Goal: Navigation & Orientation: Find specific page/section

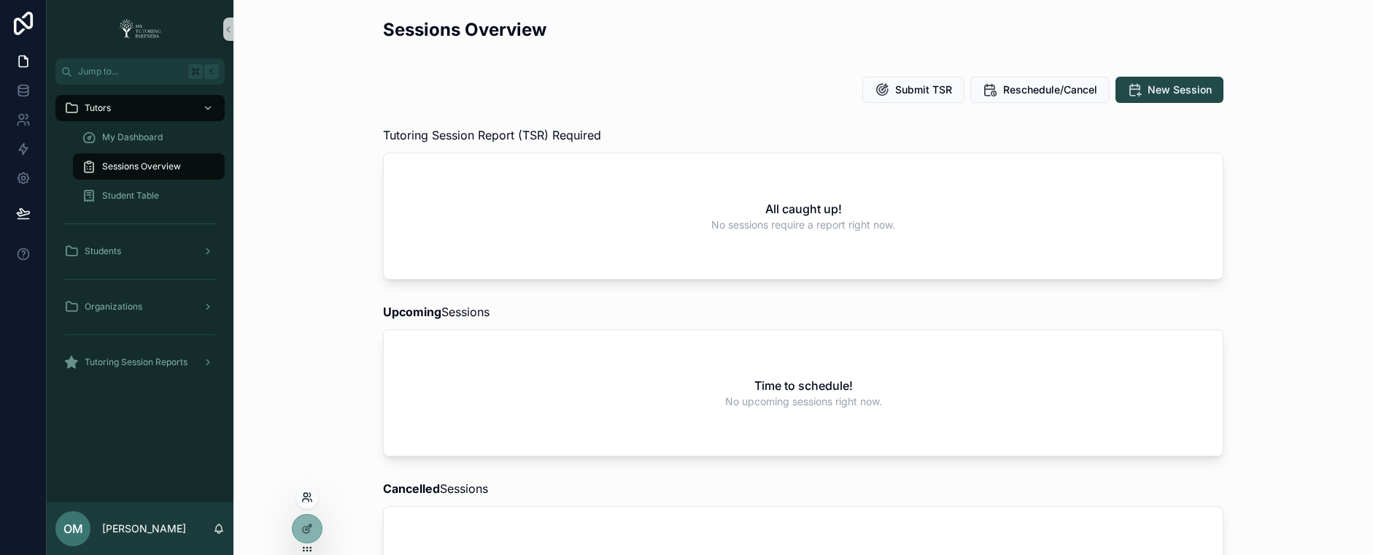
click at [305, 500] on icon at bounding box center [307, 497] width 12 height 12
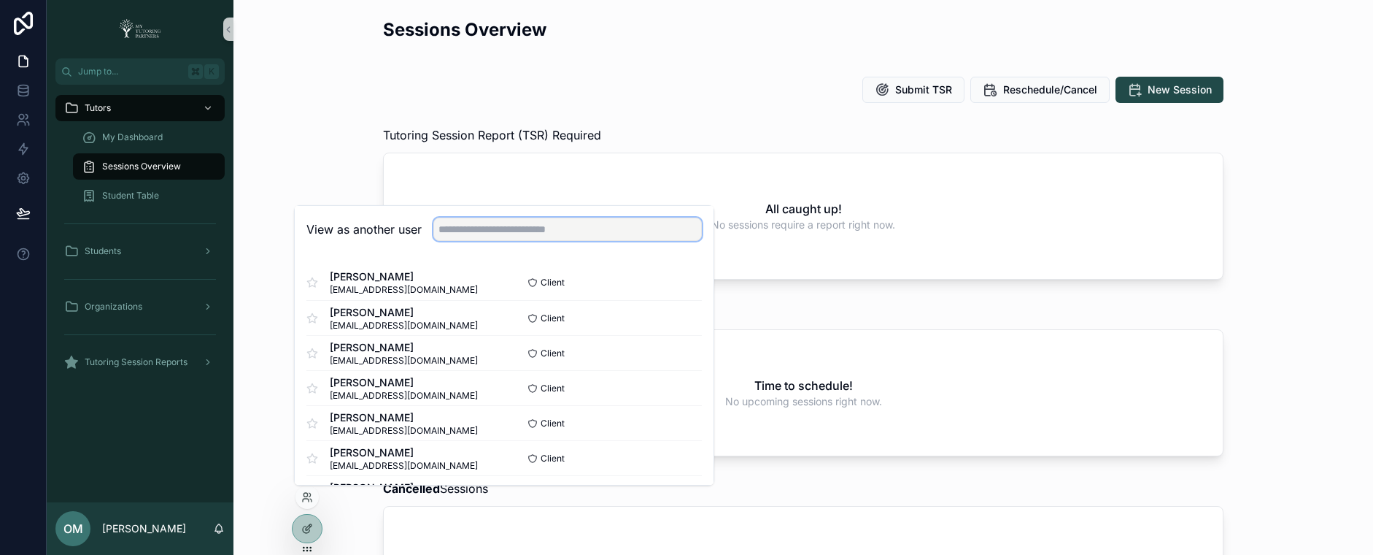
click at [513, 234] on input "text" at bounding box center [567, 228] width 269 height 23
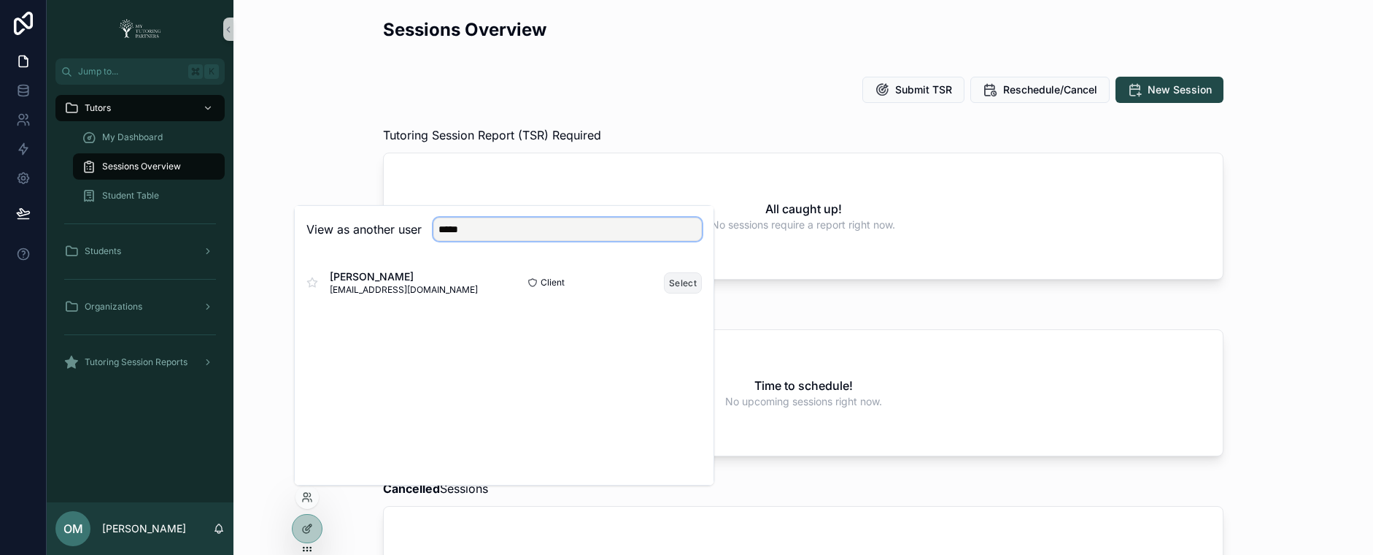
type input "*****"
click at [694, 282] on button "Select" at bounding box center [683, 282] width 38 height 21
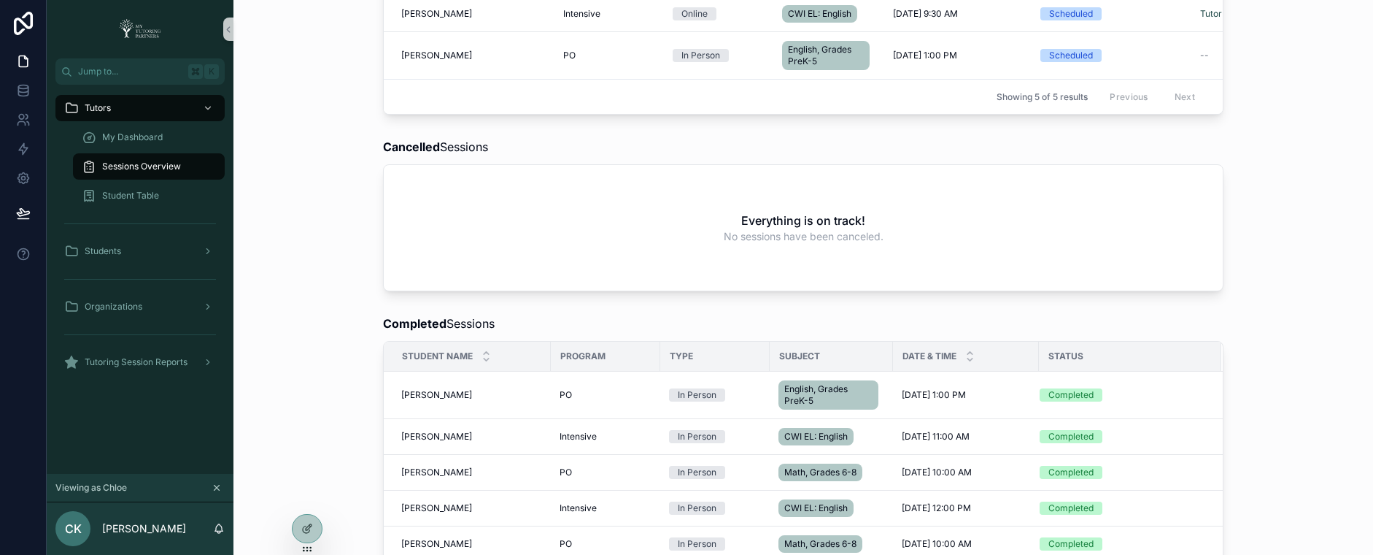
scroll to position [473, 0]
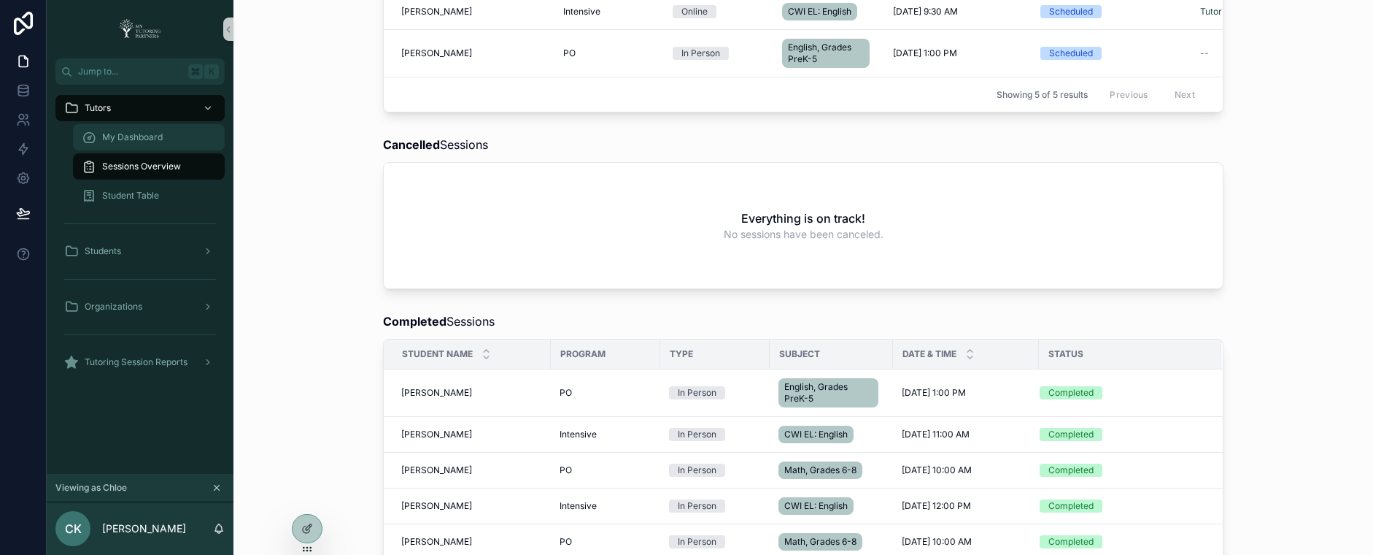
click at [142, 139] on span "My Dashboard" at bounding box center [132, 137] width 61 height 12
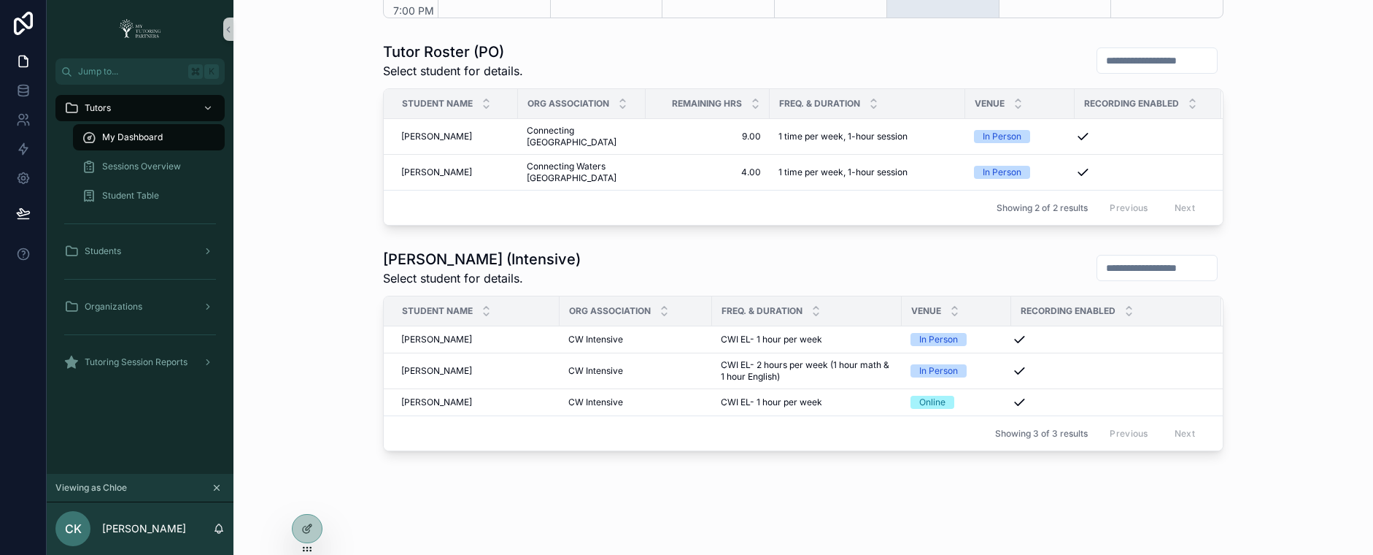
scroll to position [652, 0]
